Goal: Task Accomplishment & Management: Manage account settings

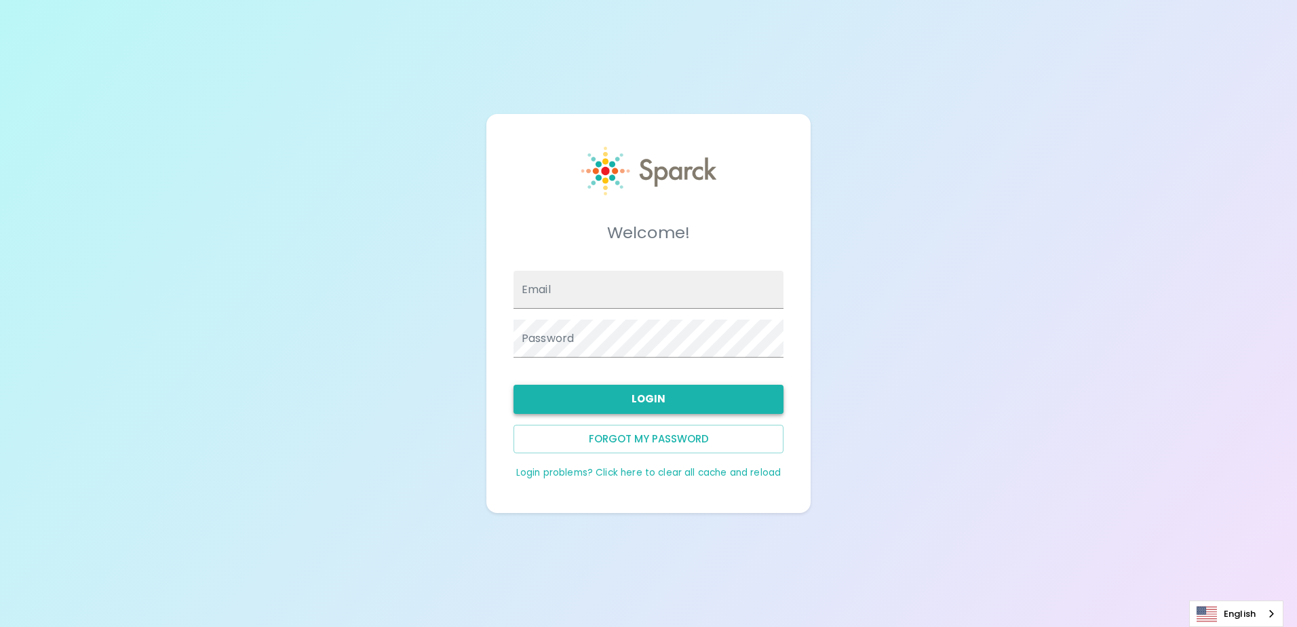
type input "[EMAIL_ADDRESS][DOMAIN_NAME]"
click at [689, 406] on button "Login" at bounding box center [648, 399] width 270 height 28
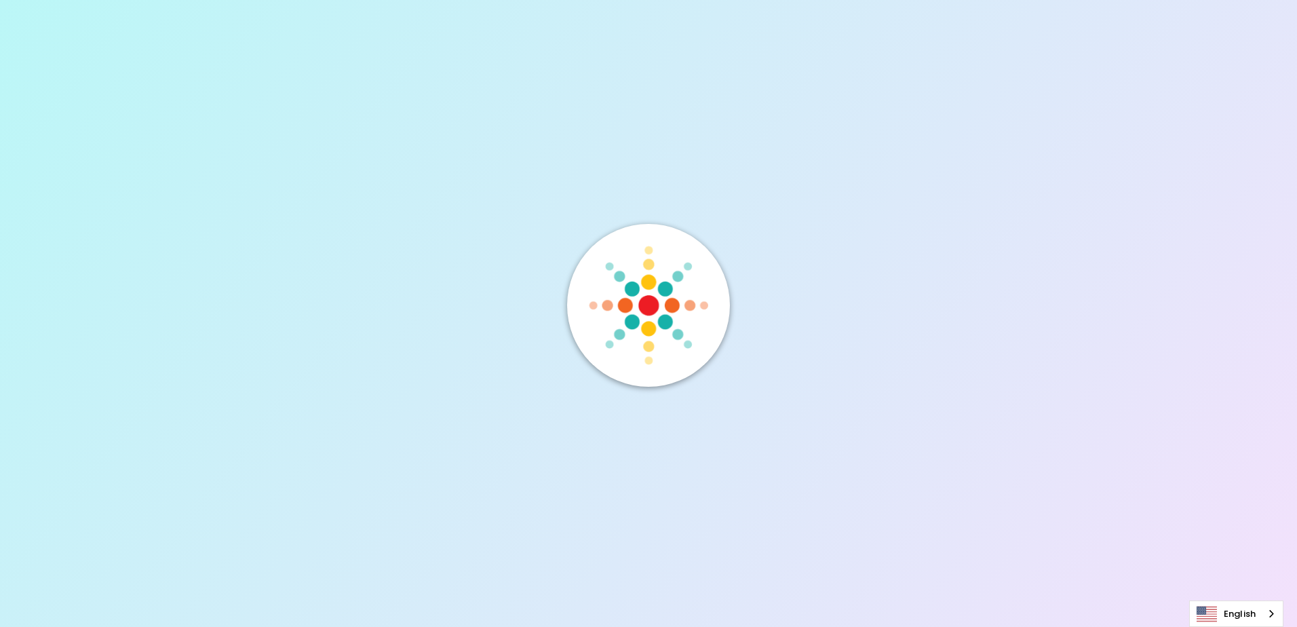
click at [759, 35] on div at bounding box center [648, 313] width 1297 height 627
